Goal: Task Accomplishment & Management: Manage account settings

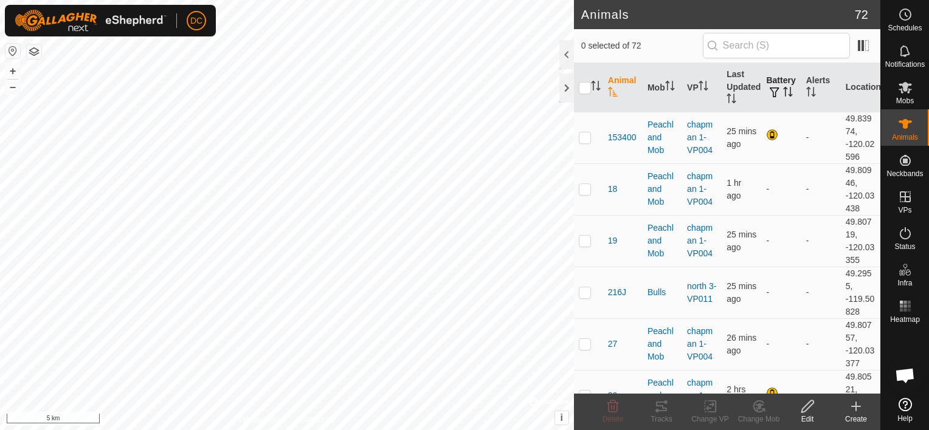
click at [783, 89] on icon "Activate to sort" at bounding box center [788, 92] width 10 height 10
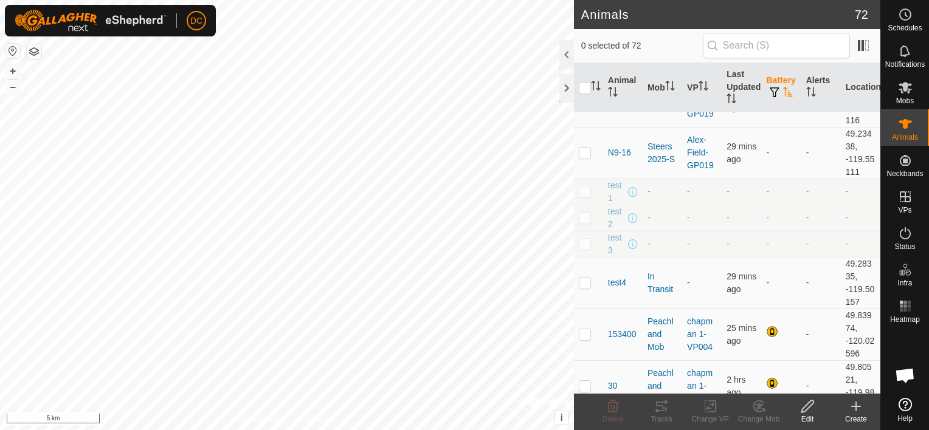
scroll to position [2492, 0]
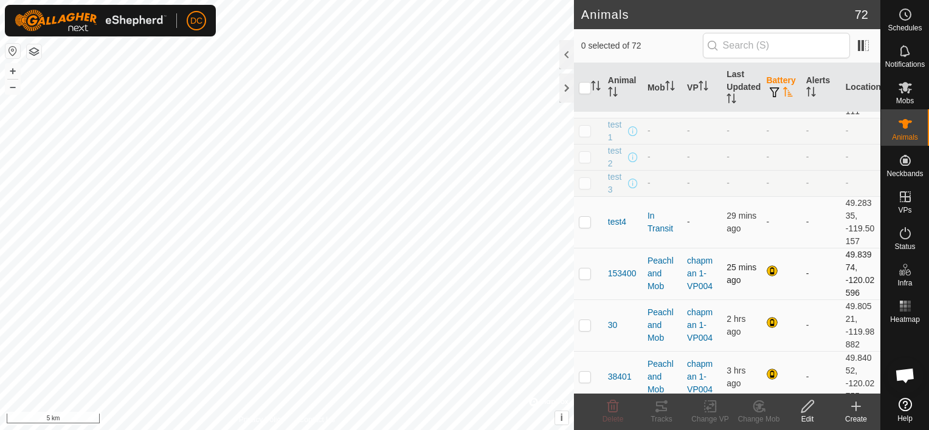
click at [577, 266] on td at bounding box center [588, 274] width 29 height 52
checkbox input "true"
click at [583, 321] on p-checkbox at bounding box center [585, 325] width 12 height 10
checkbox input "true"
click at [584, 373] on p-checkbox at bounding box center [585, 377] width 12 height 10
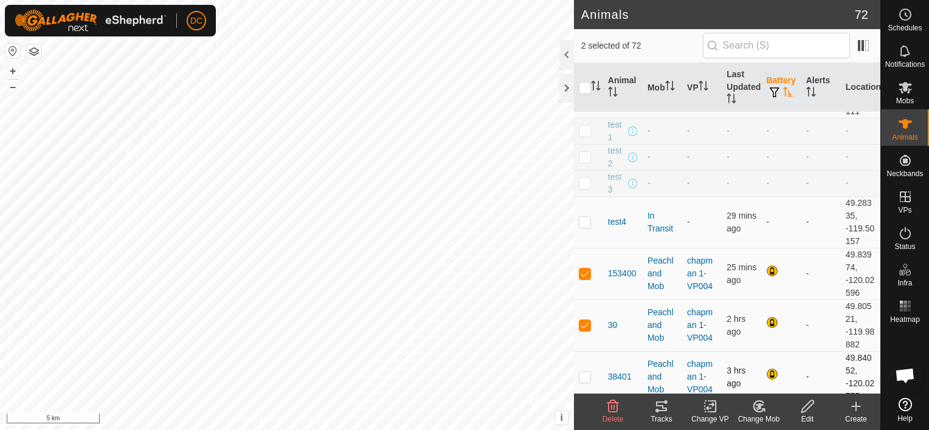
checkbox input "true"
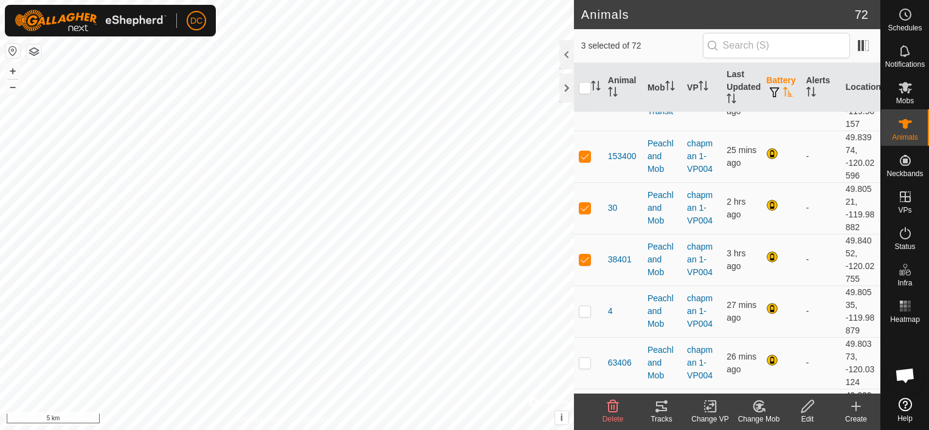
scroll to position [2674, 0]
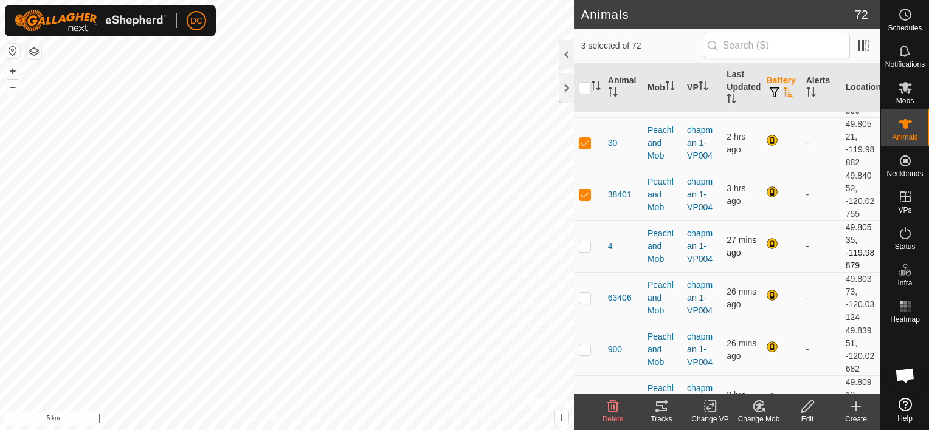
click at [580, 241] on p-checkbox at bounding box center [585, 246] width 12 height 10
checkbox input "true"
click at [582, 297] on td at bounding box center [588, 298] width 29 height 52
checkbox input "true"
click at [585, 345] on p-checkbox at bounding box center [585, 350] width 12 height 10
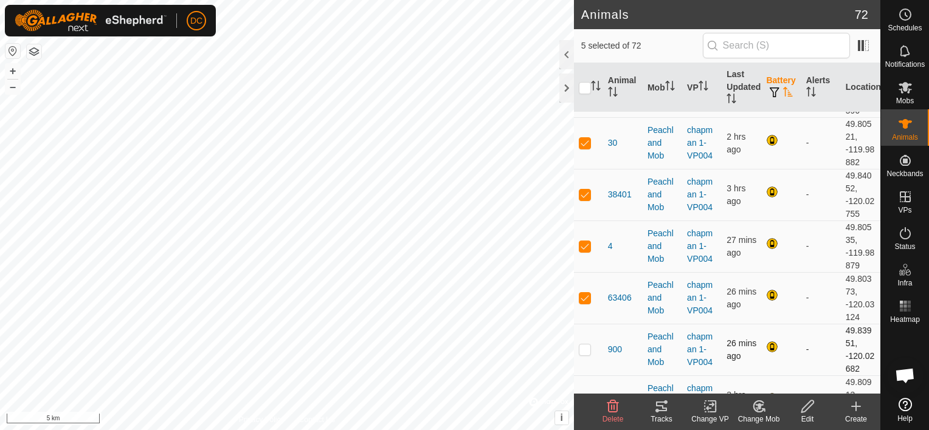
checkbox input "true"
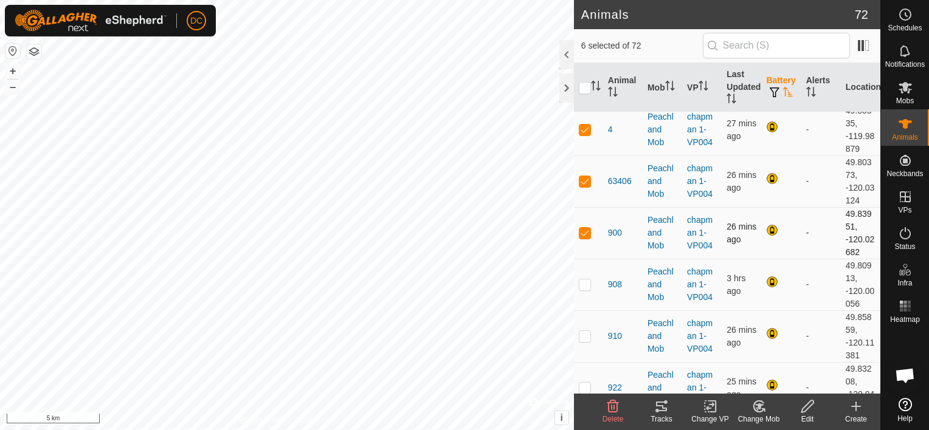
scroll to position [2795, 0]
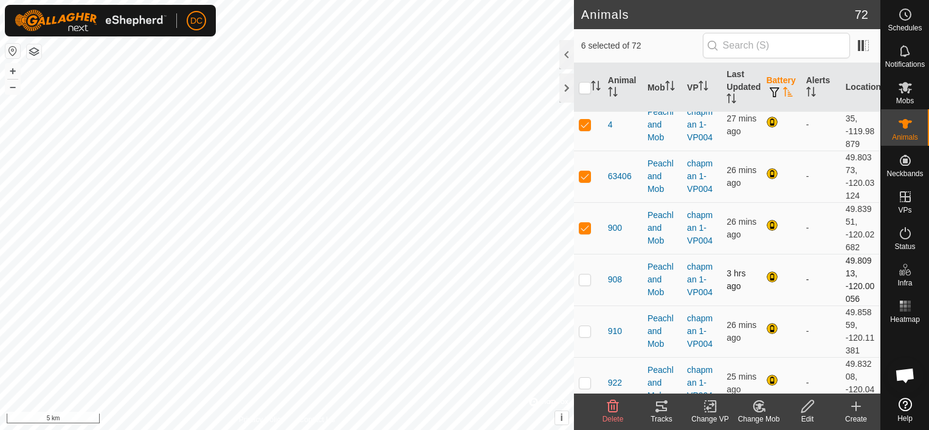
drag, startPoint x: 581, startPoint y: 269, endPoint x: 587, endPoint y: 283, distance: 14.7
click at [581, 275] on p-checkbox at bounding box center [585, 280] width 12 height 10
checkbox input "true"
click at [583, 326] on p-checkbox at bounding box center [585, 331] width 12 height 10
checkbox input "true"
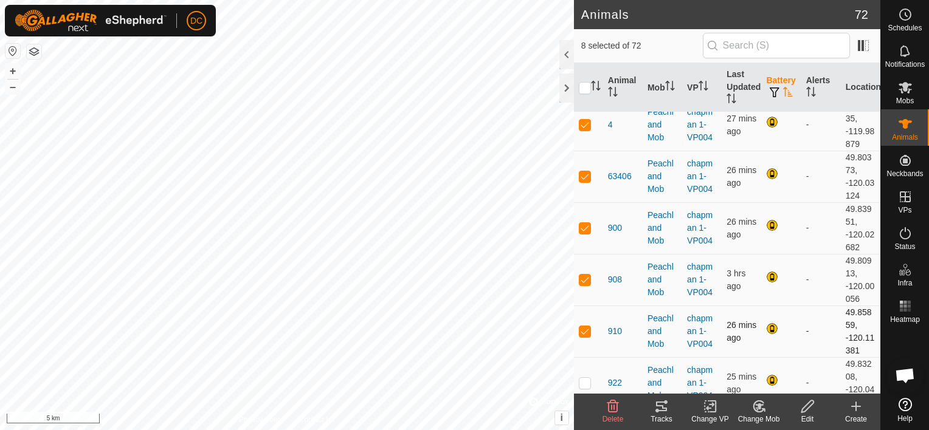
scroll to position [2856, 0]
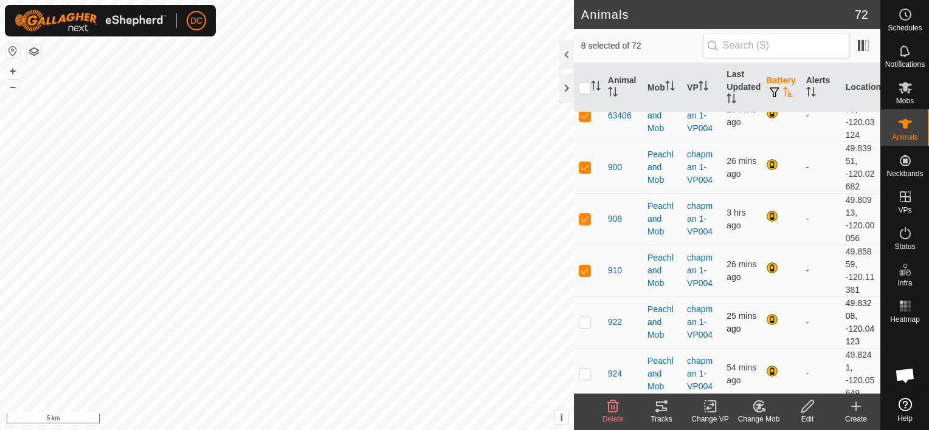
click at [579, 317] on p-checkbox at bounding box center [585, 322] width 12 height 10
checkbox input "true"
click at [582, 369] on p-checkbox at bounding box center [585, 374] width 12 height 10
checkbox input "true"
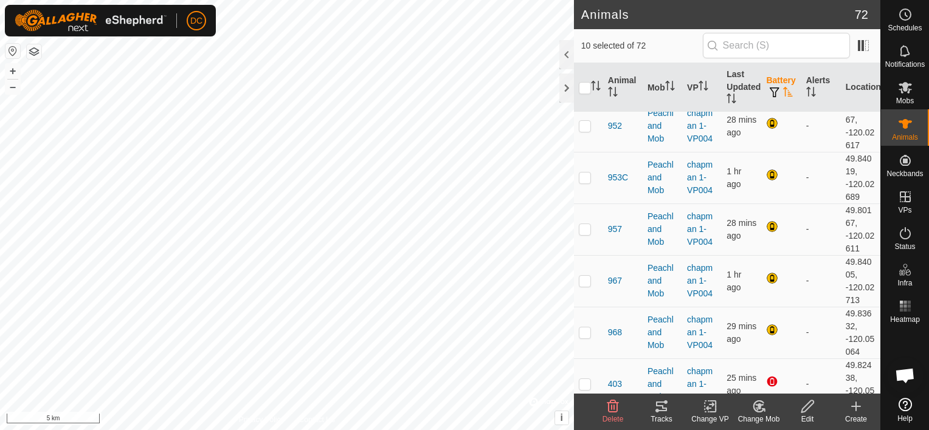
scroll to position [3215, 0]
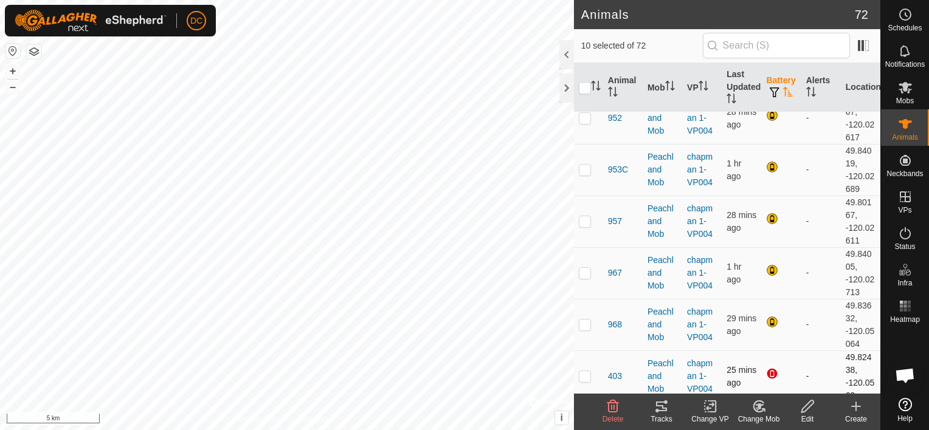
click at [583, 371] on p-checkbox at bounding box center [585, 376] width 12 height 10
click at [586, 371] on p-checkbox at bounding box center [585, 376] width 12 height 10
click at [584, 371] on p-checkbox at bounding box center [585, 376] width 12 height 10
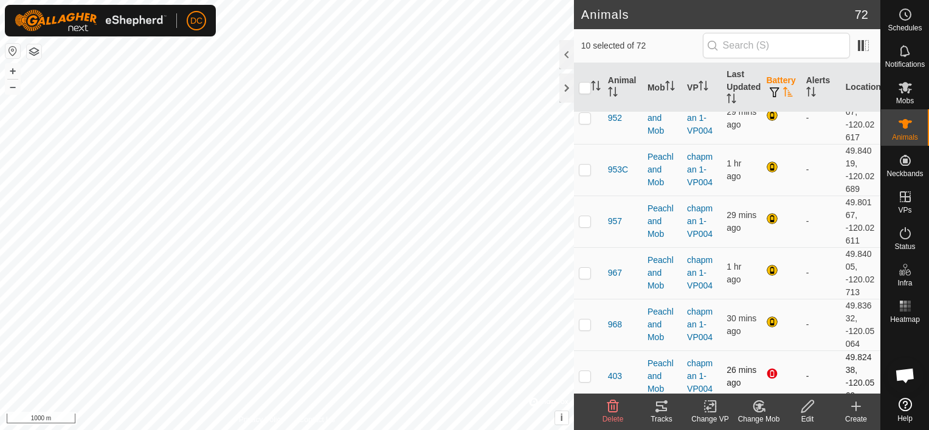
checkbox input "true"
